Goal: Check status: Verify the current state of an ongoing process or item

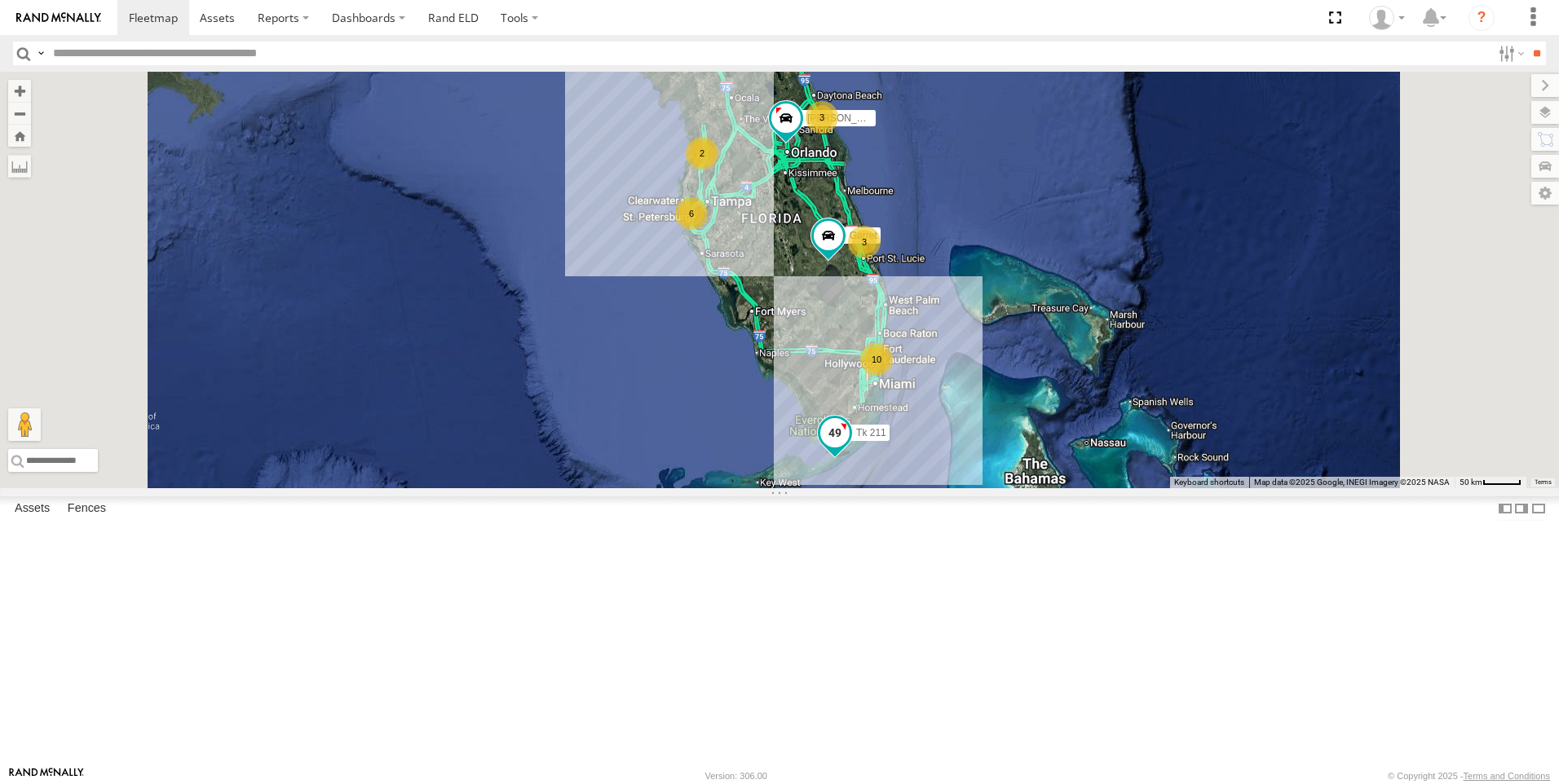
click at [853, 458] on span at bounding box center [835, 436] width 36 height 44
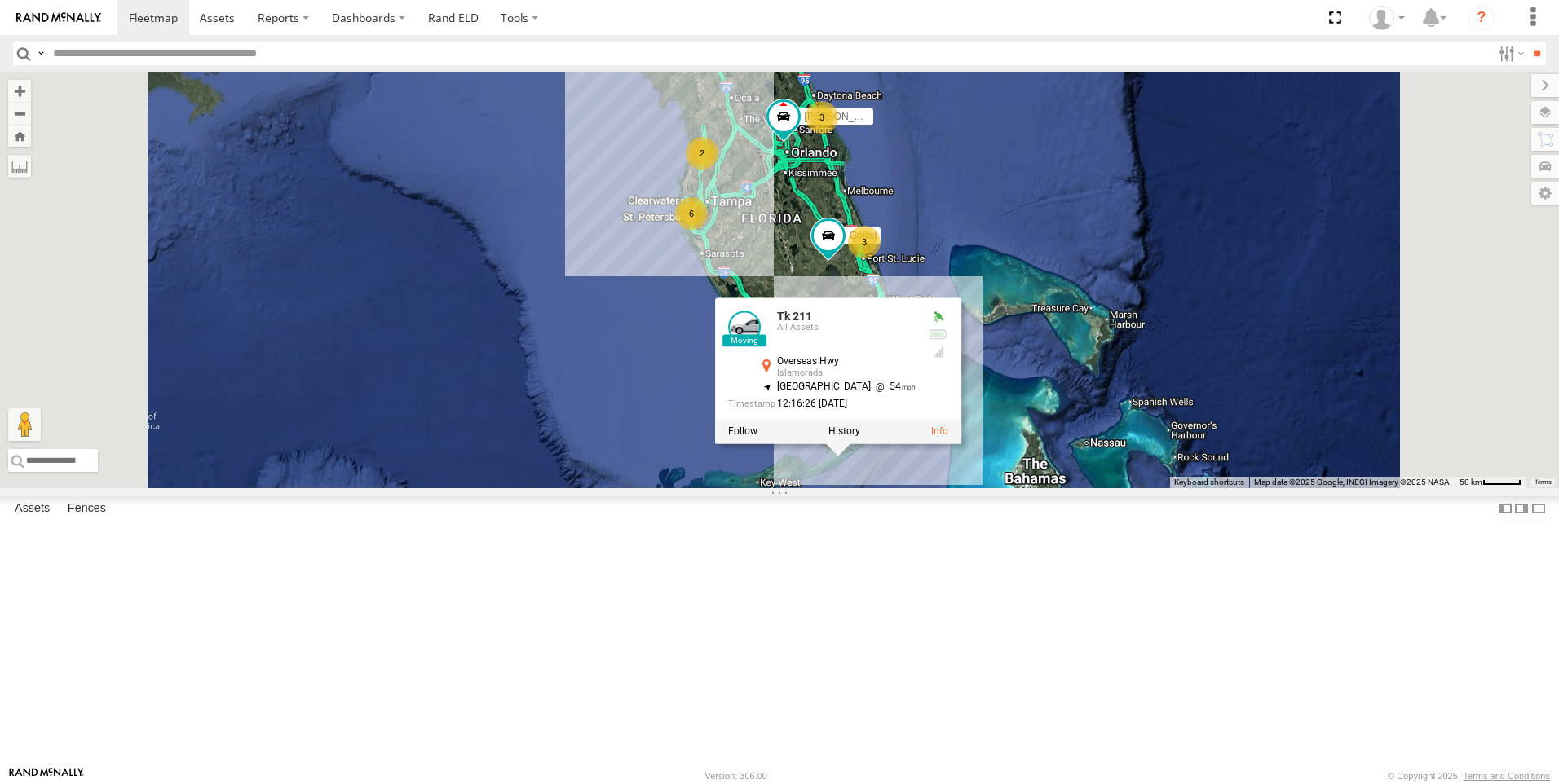
click at [0, 0] on div "Tk 185" at bounding box center [0, 0] width 0 height 0
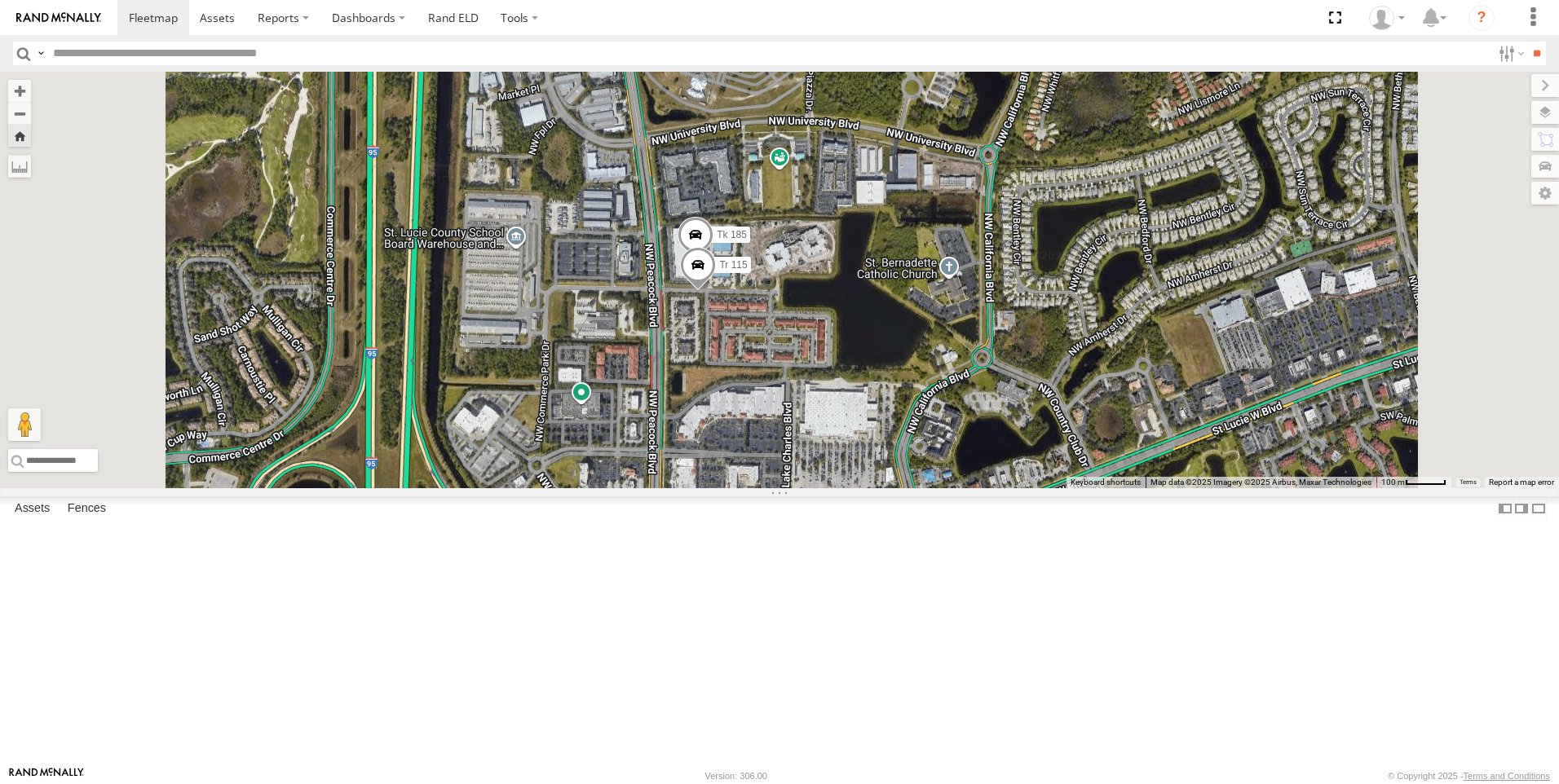
drag, startPoint x: 1024, startPoint y: 408, endPoint x: 1015, endPoint y: 571, distance: 163.2
click at [1015, 488] on div "Tr 115 Tk 185" at bounding box center [779, 280] width 1559 height 417
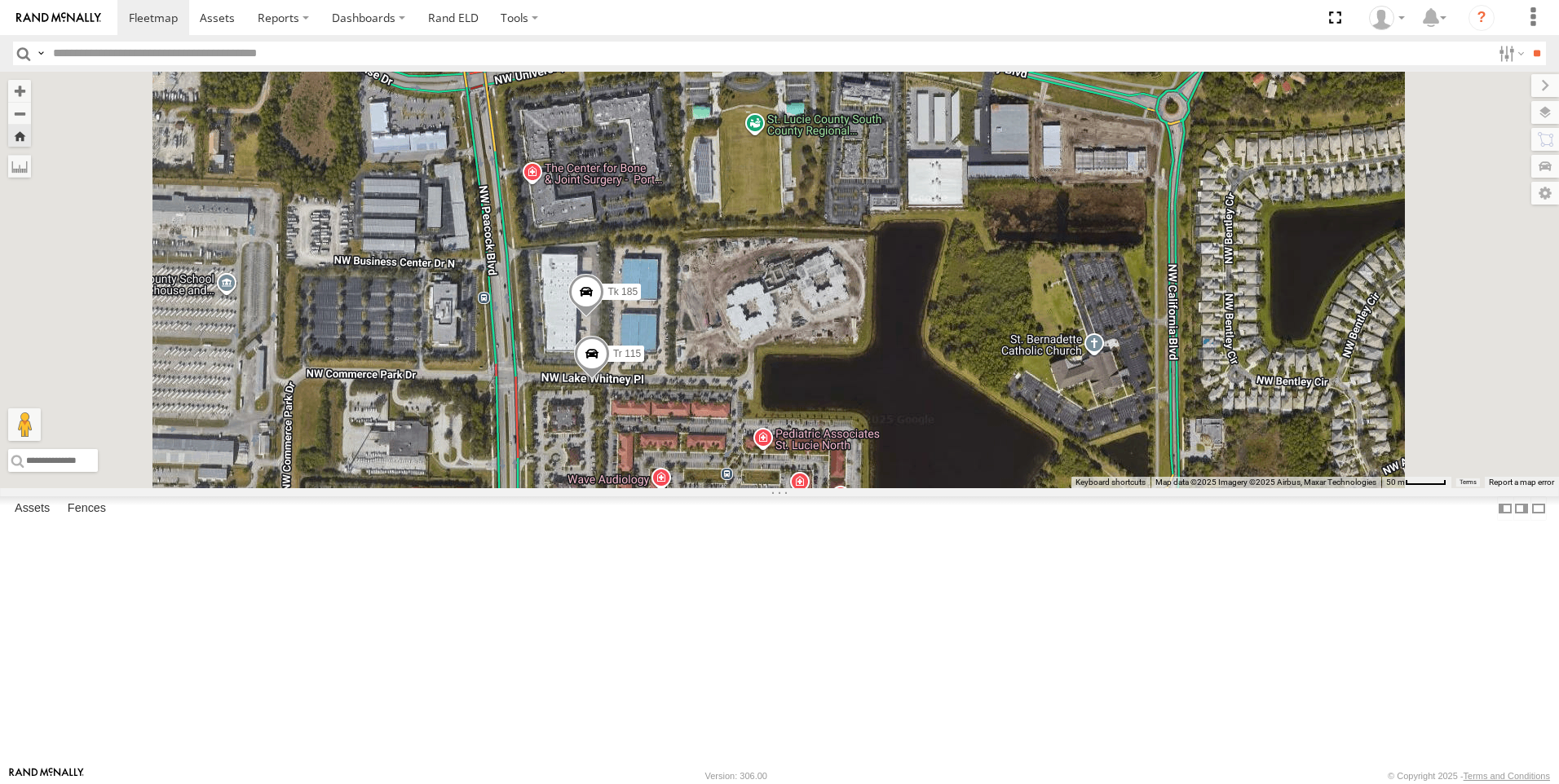
drag, startPoint x: 953, startPoint y: 461, endPoint x: 955, endPoint y: 648, distance: 187.0
click at [956, 488] on div "Tr 115 Tk 185" at bounding box center [779, 280] width 1559 height 417
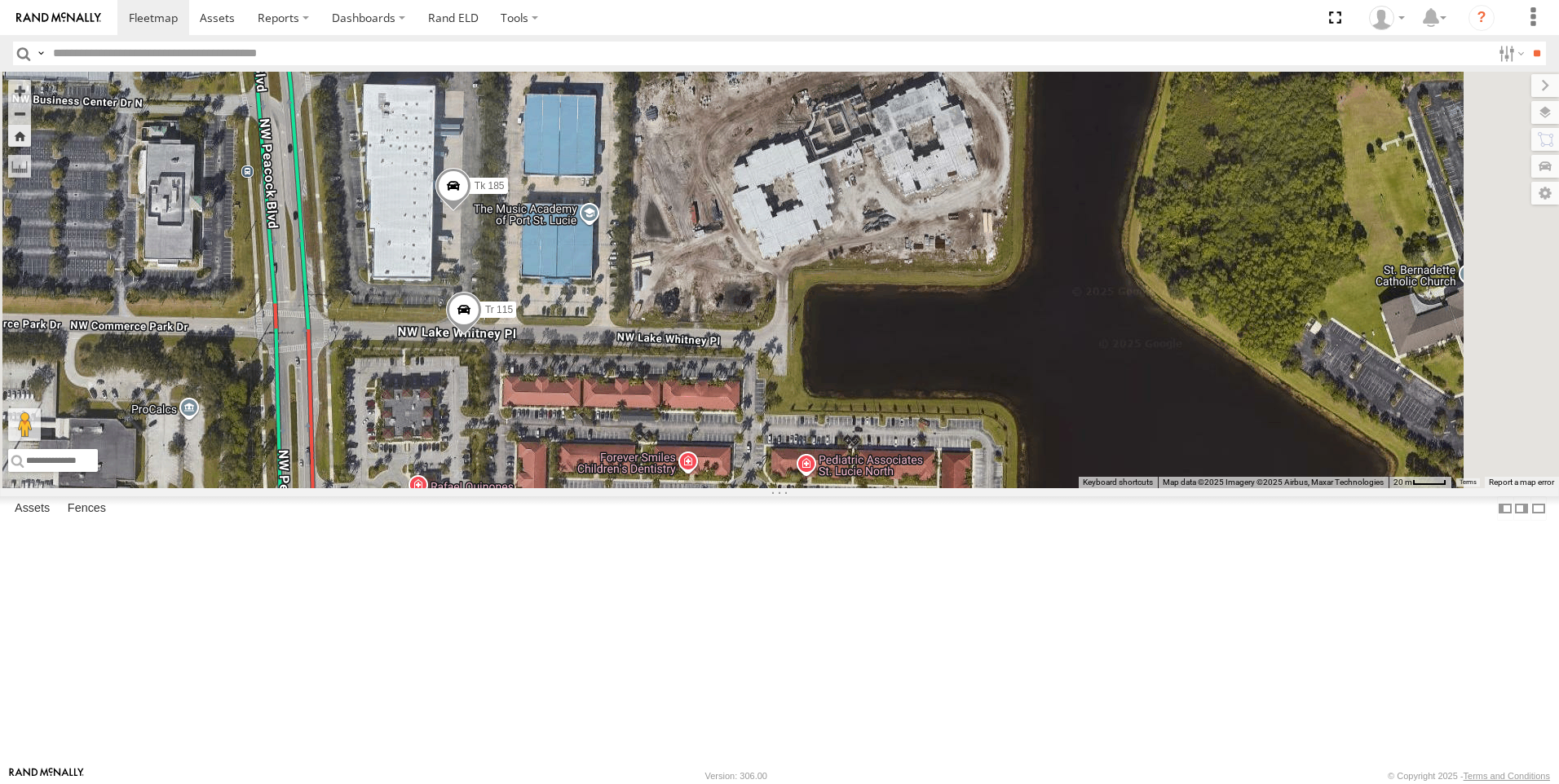
click at [505, 192] on span "Tk 185" at bounding box center [490, 186] width 30 height 11
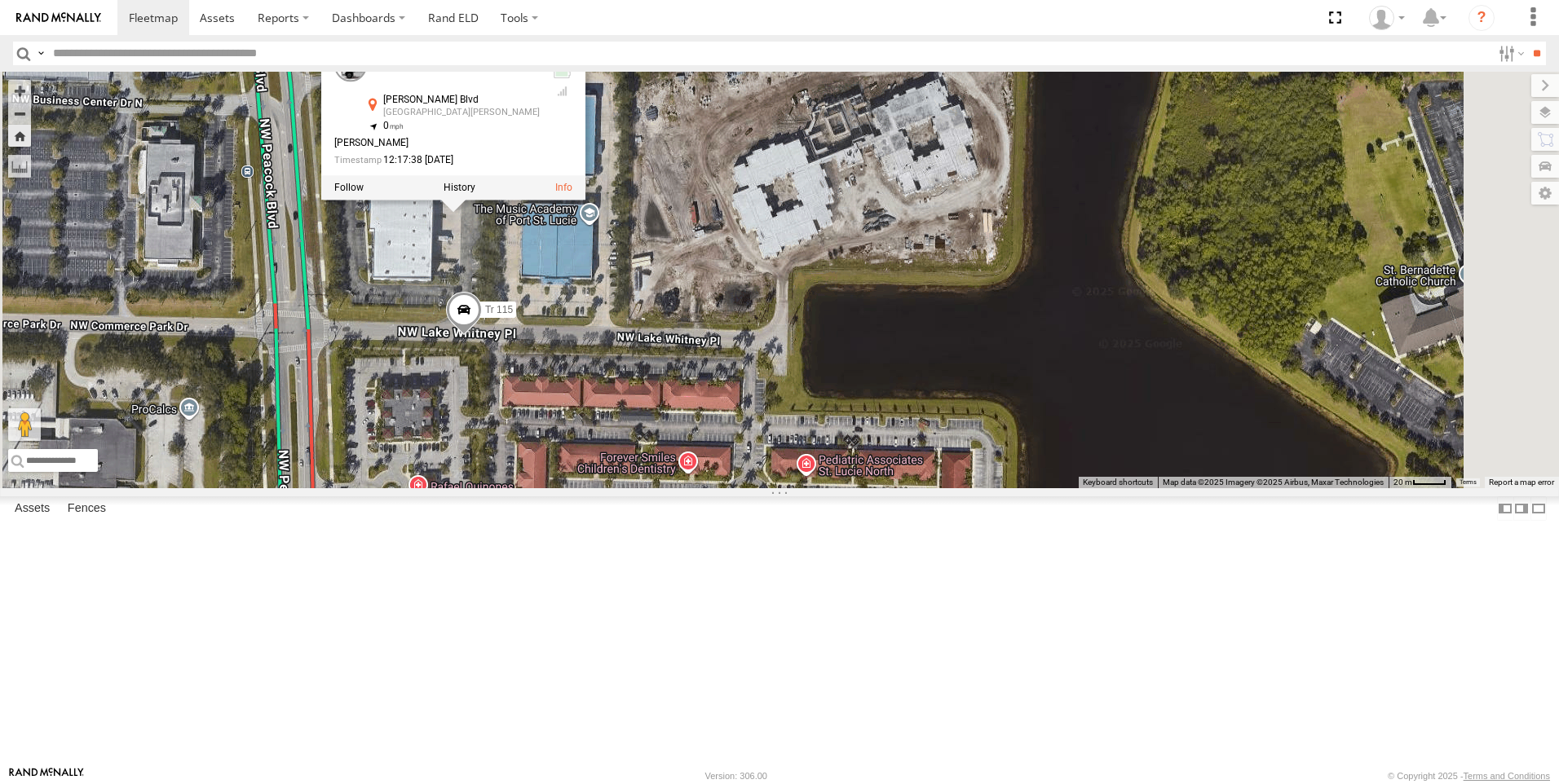
click at [0, 0] on div "Tk 211" at bounding box center [0, 0] width 0 height 0
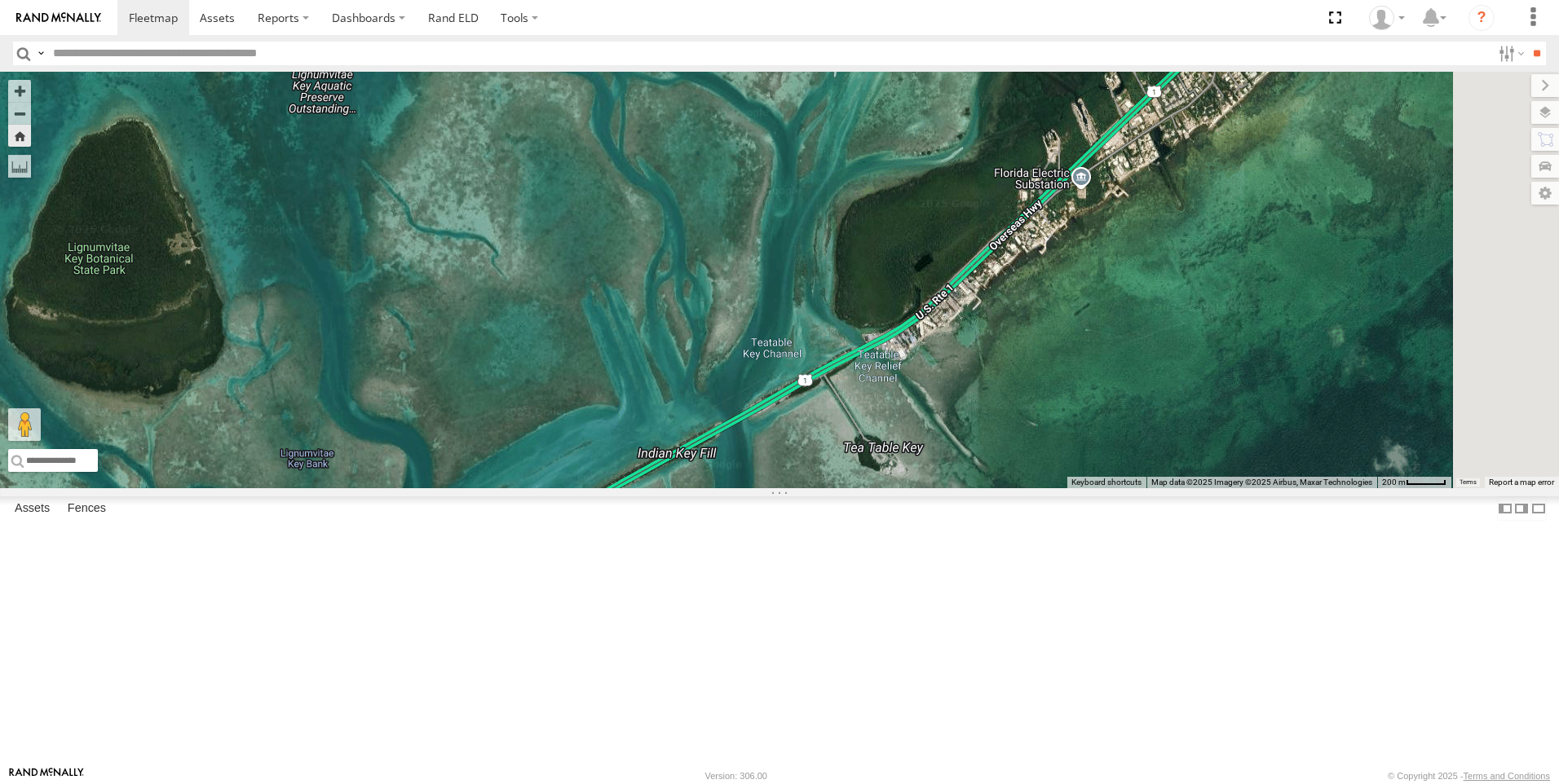
drag, startPoint x: 1198, startPoint y: 629, endPoint x: 903, endPoint y: 730, distance: 311.8
click at [903, 488] on div "Tk 211" at bounding box center [779, 280] width 1559 height 417
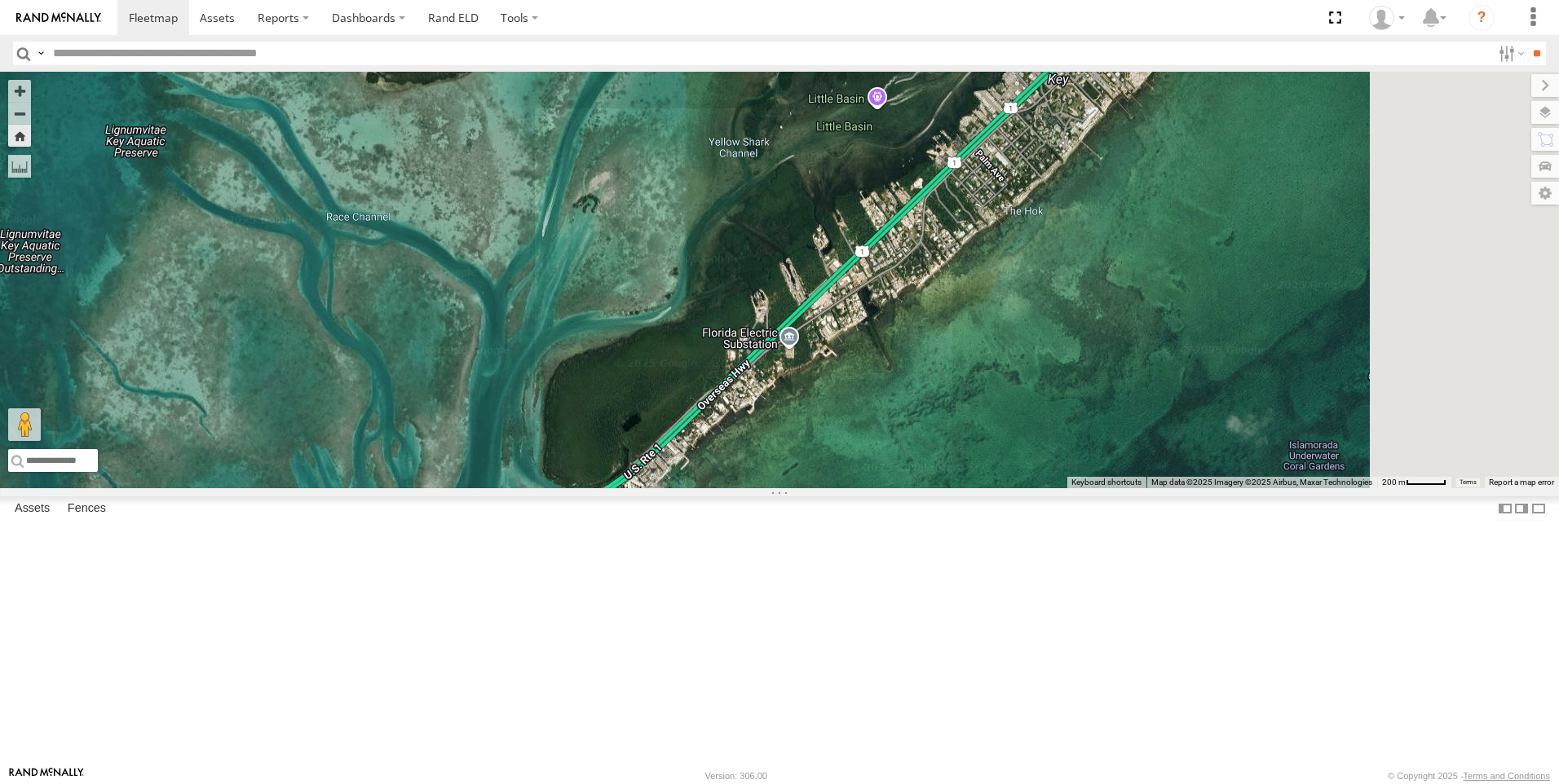
drag, startPoint x: 1118, startPoint y: 622, endPoint x: 824, endPoint y: 783, distance: 335.2
click at [824, 783] on body at bounding box center [779, 392] width 1559 height 784
